Goal: Understand process/instructions: Learn how to perform a task or action

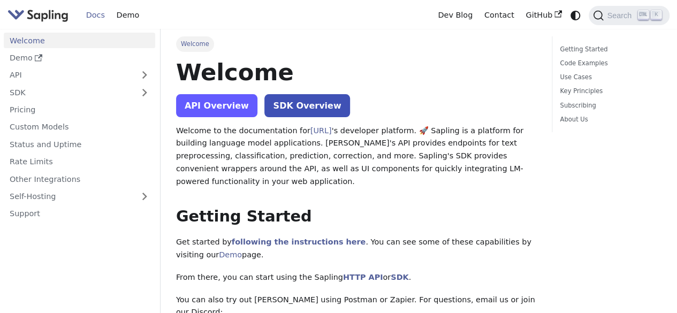
click at [226, 106] on link "API Overview" at bounding box center [216, 105] width 81 height 23
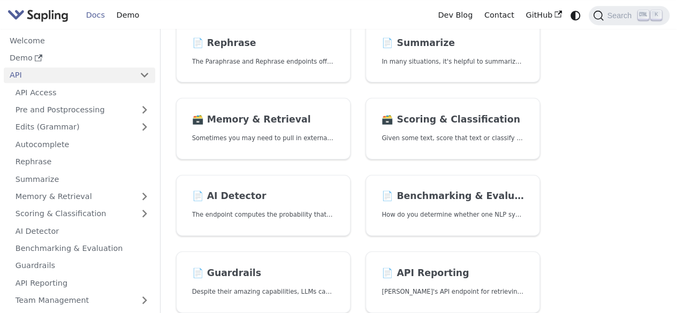
scroll to position [321, 0]
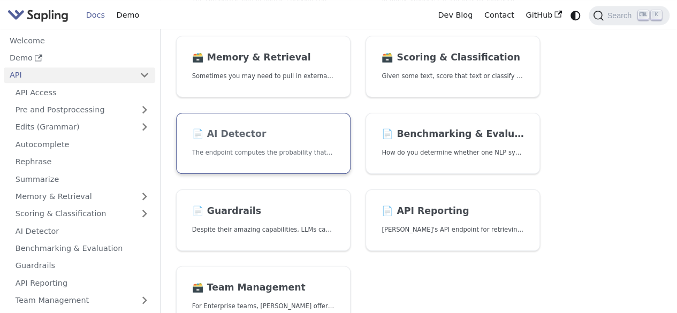
click at [277, 137] on h2 "📄️ AI Detector" at bounding box center [263, 134] width 142 height 12
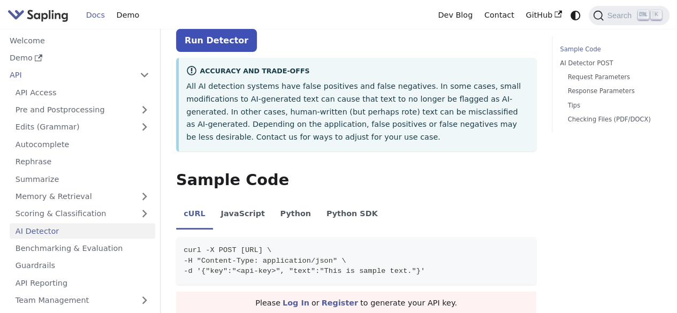
scroll to position [321, 0]
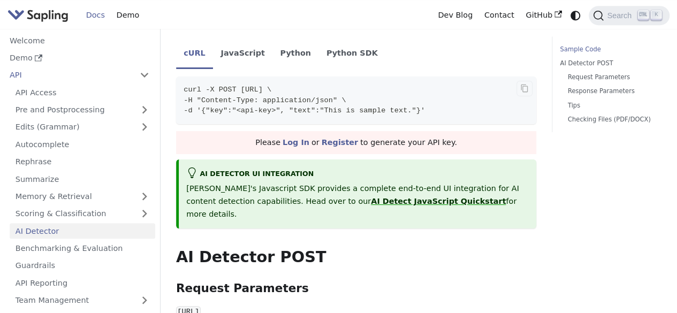
click at [281, 93] on code "curl -X POST https://api.sapling.ai/api/v1/aidetect \ -H "Content-Type: applica…" at bounding box center [356, 100] width 360 height 47
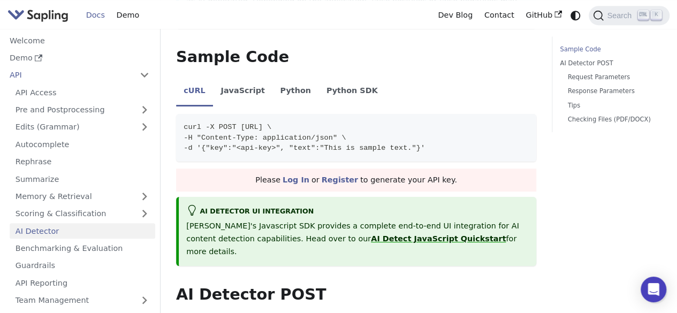
scroll to position [214, 0]
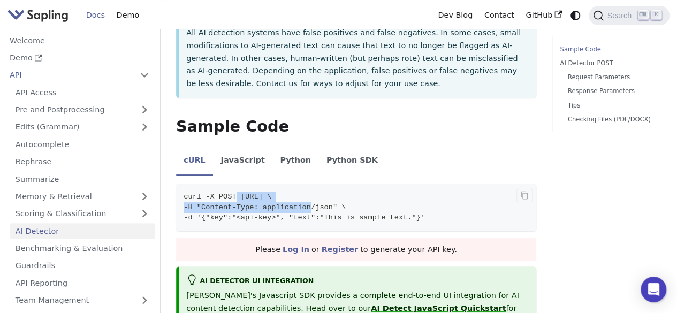
drag, startPoint x: 258, startPoint y: 186, endPoint x: 301, endPoint y: 190, distance: 43.0
click at [301, 190] on code "curl -X POST https://api.sapling.ai/api/v1/aidetect \ -H "Content-Type: applica…" at bounding box center [356, 207] width 360 height 47
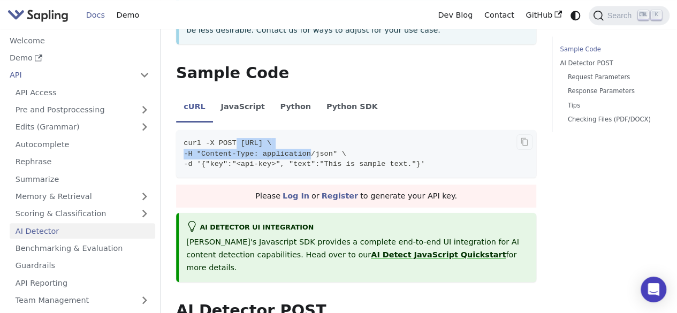
click at [397, 130] on code "curl -X POST https://api.sapling.ai/api/v1/aidetect \ -H "Content-Type: applica…" at bounding box center [356, 153] width 360 height 47
click at [368, 137] on code "curl -X POST https://api.sapling.ai/api/v1/aidetect \ -H "Content-Type: applica…" at bounding box center [356, 153] width 360 height 47
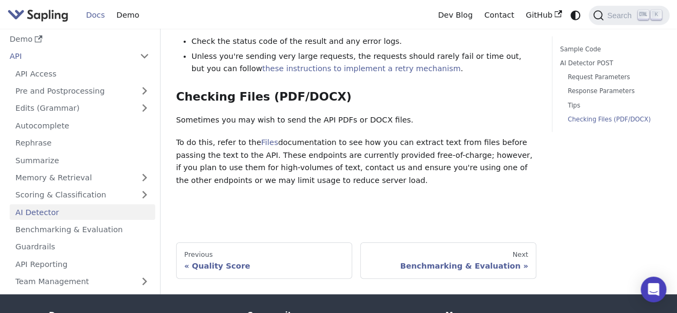
scroll to position [1194, 0]
